Goal: Task Accomplishment & Management: Use online tool/utility

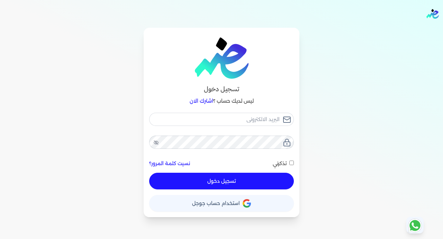
click at [253, 208] on button "حساب استخدام حساب جوجل" at bounding box center [221, 203] width 145 height 17
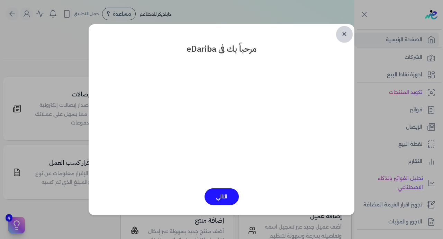
click at [347, 33] on link "✕" at bounding box center [344, 34] width 17 height 17
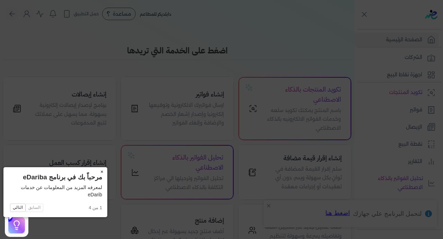
click at [96, 171] on button "×" at bounding box center [101, 172] width 11 height 10
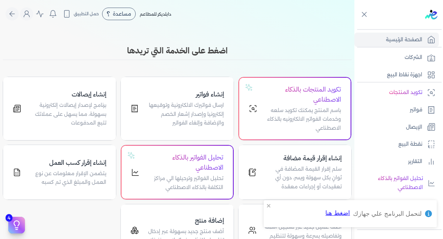
scroll to position [135, 0]
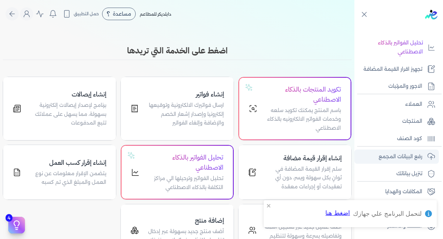
click at [399, 156] on p "رفع البيانات المجمع" at bounding box center [401, 156] width 44 height 9
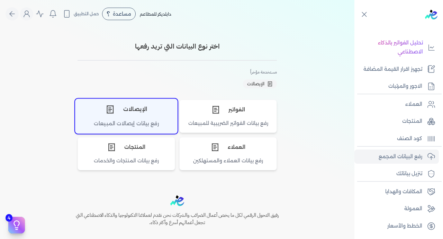
click at [127, 104] on div "الإيصالات" at bounding box center [127, 109] width 102 height 21
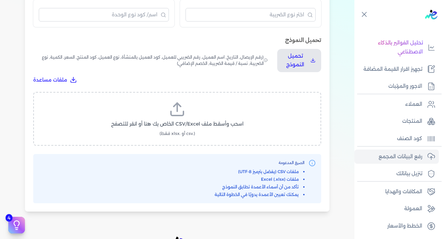
scroll to position [212, 0]
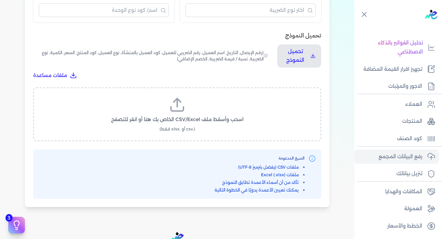
click at [180, 96] on icon at bounding box center [177, 104] width 17 height 17
click at [0, 0] on input "اسحب وأسقط ملف CSV/Excel الخاص بك هنا أو انقر للتصفح (.csv أو .xlsx فقط)" at bounding box center [0, 0] width 0 height 0
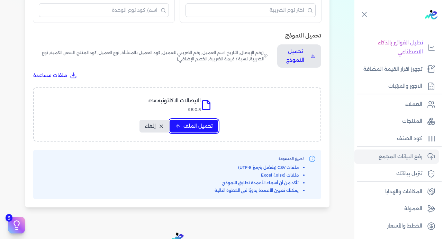
click at [191, 122] on span "تحميل الملف" at bounding box center [198, 125] width 29 height 7
select select "رقم الإيصال"
select select "سيريال المنتج"
select select "السعر"
select select "الكمية"
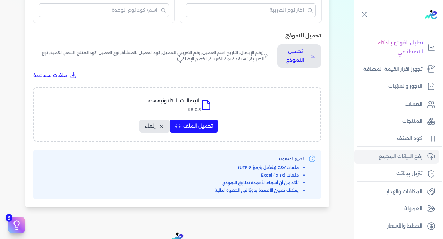
select select "نوع الضريبة"
select select "نسبة / قيمة الضريبة"
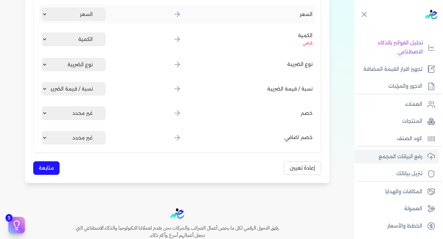
scroll to position [410, 0]
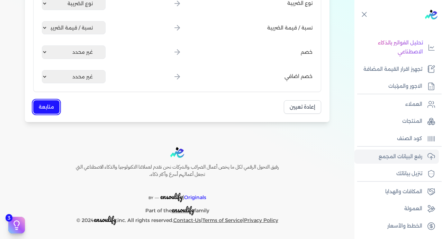
click at [50, 108] on button "متابعة" at bounding box center [46, 107] width 26 height 14
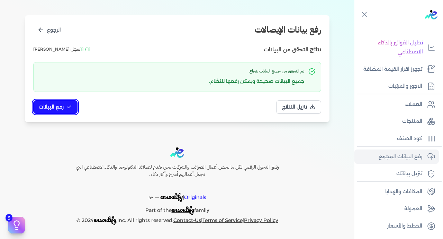
click at [63, 110] on span "رفع البيانات" at bounding box center [51, 106] width 25 height 7
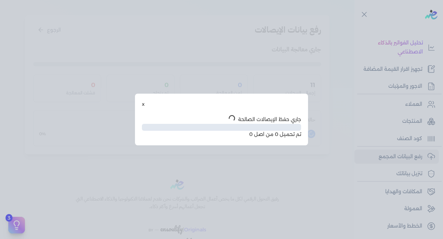
scroll to position [35, 0]
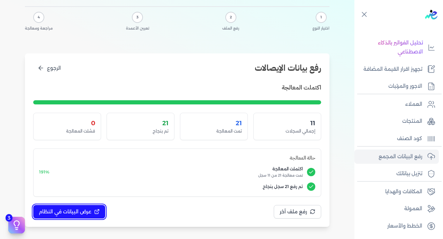
click at [80, 209] on span "عرض البيانات في النظام" at bounding box center [65, 211] width 53 height 7
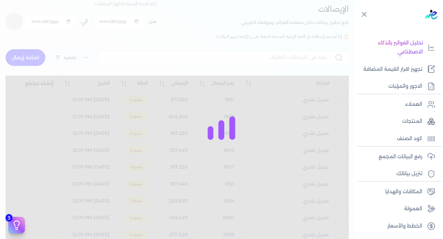
click at [79, 211] on div at bounding box center [221, 119] width 443 height 239
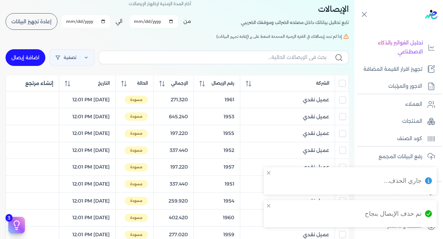
click at [341, 84] on input "All items unselected" at bounding box center [342, 83] width 7 height 7
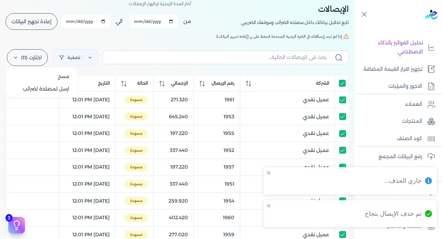
click at [32, 56] on label "اختارت (11)" at bounding box center [27, 57] width 41 height 17
click at [41, 88] on button "ارسل لمصلحة لضرائب" at bounding box center [41, 88] width 66 height 12
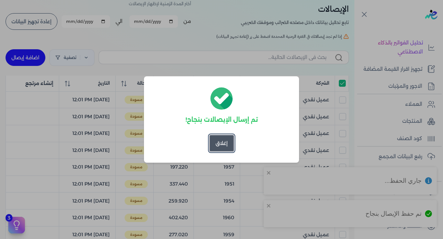
click at [218, 142] on button "إغلاق" at bounding box center [222, 143] width 25 height 17
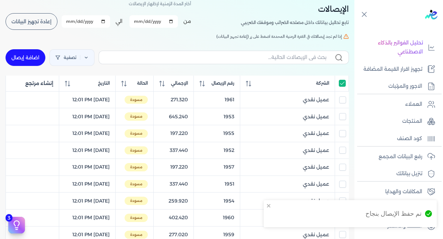
click at [344, 85] on input "All items selected" at bounding box center [342, 83] width 7 height 7
checkbox input "false"
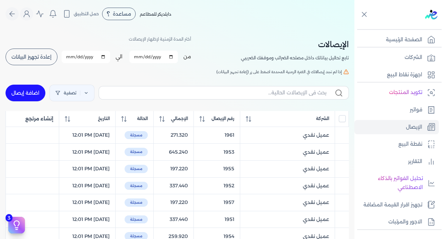
click at [43, 56] on span "إعادة تجهيز البيانات" at bounding box center [31, 56] width 40 height 5
click at [228, 120] on span "رقم الإيصال" at bounding box center [223, 118] width 23 height 6
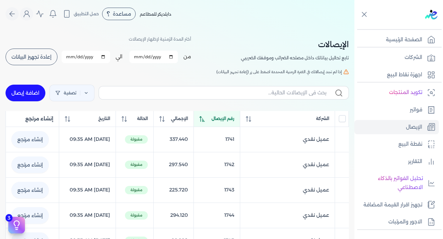
click at [228, 120] on span "رقم الإيصال" at bounding box center [223, 118] width 23 height 6
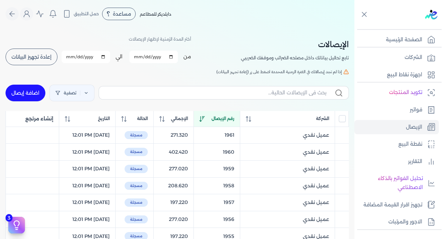
click at [30, 55] on span "إعادة تجهيز البيانات" at bounding box center [31, 56] width 40 height 5
click at [228, 119] on span "رقم الإيصال" at bounding box center [223, 118] width 23 height 6
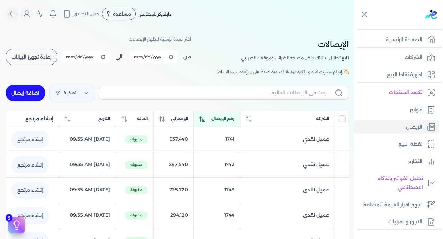
click at [228, 119] on span "رقم الإيصال" at bounding box center [223, 118] width 23 height 6
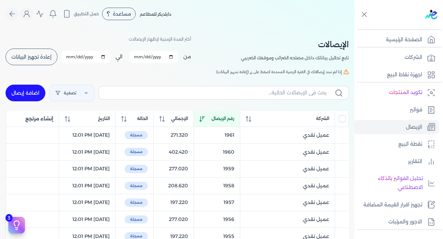
click at [344, 121] on input "All items unselected" at bounding box center [342, 118] width 7 height 7
click at [340, 121] on input "All items selected" at bounding box center [342, 118] width 7 height 7
click at [340, 121] on input "All items unselected" at bounding box center [342, 118] width 7 height 7
click at [340, 121] on input "All items selected" at bounding box center [342, 118] width 7 height 7
checkbox input "false"
